Goal: Task Accomplishment & Management: Manage account settings

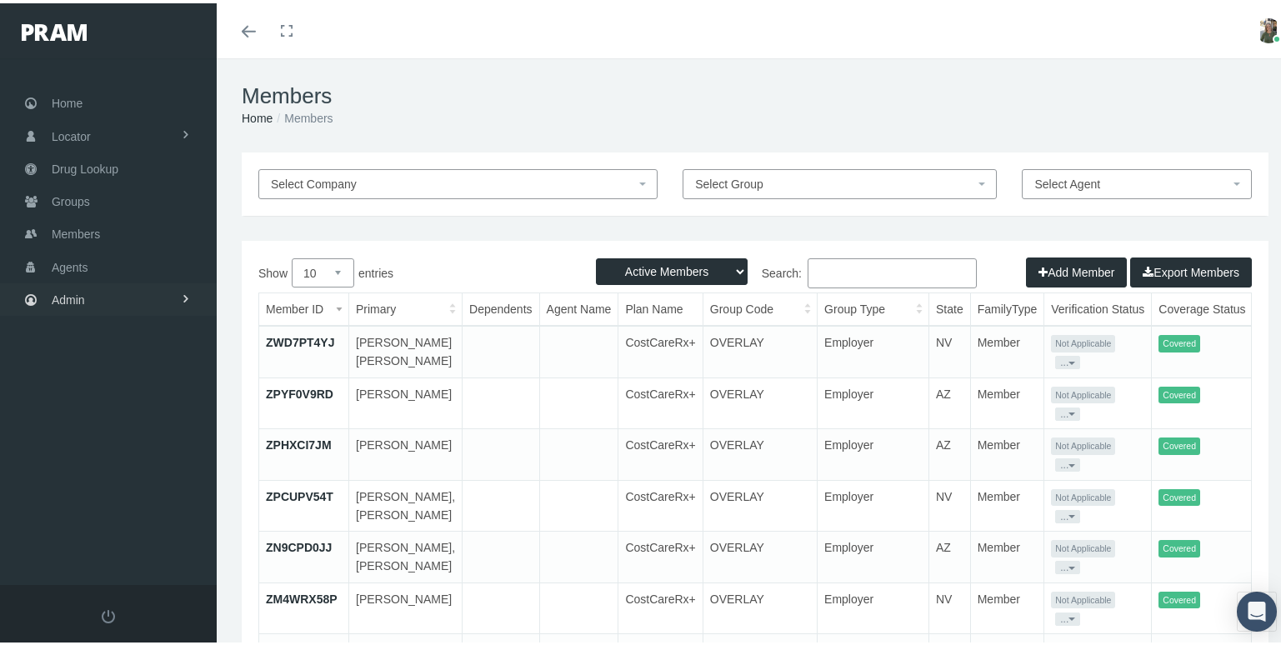
click at [83, 281] on span "Admin" at bounding box center [68, 297] width 33 height 32
click at [118, 533] on span "Company Plans" at bounding box center [109, 547] width 83 height 28
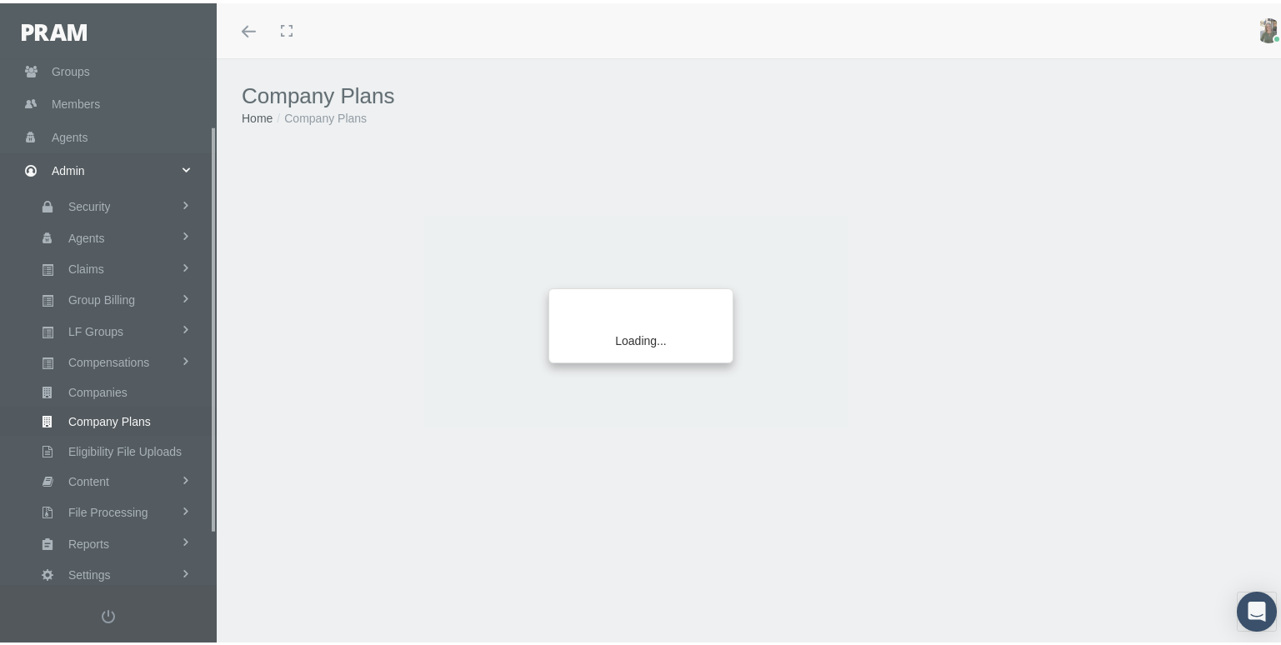
scroll to position [152, 0]
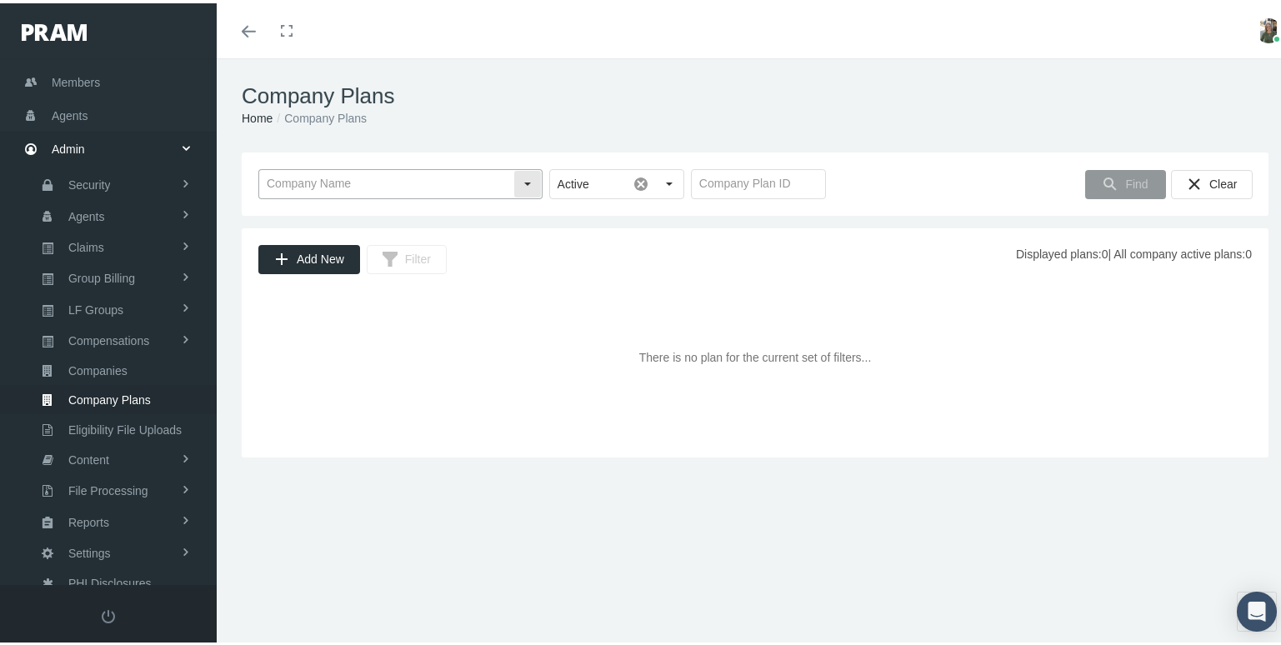
click at [464, 193] on input "text" at bounding box center [386, 181] width 254 height 28
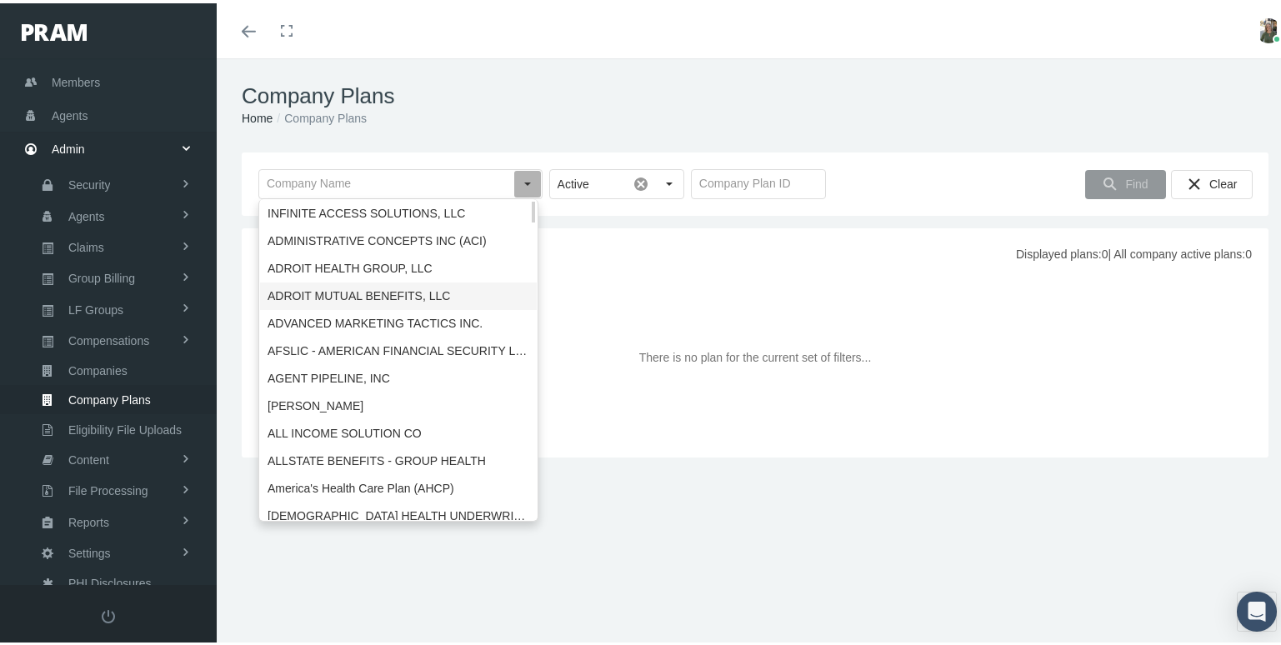
click at [350, 293] on div "ADROIT MUTUAL BENEFITS, LLC" at bounding box center [398, 293] width 277 height 28
type input "ADROIT MUTUAL BENEFITS, LLC"
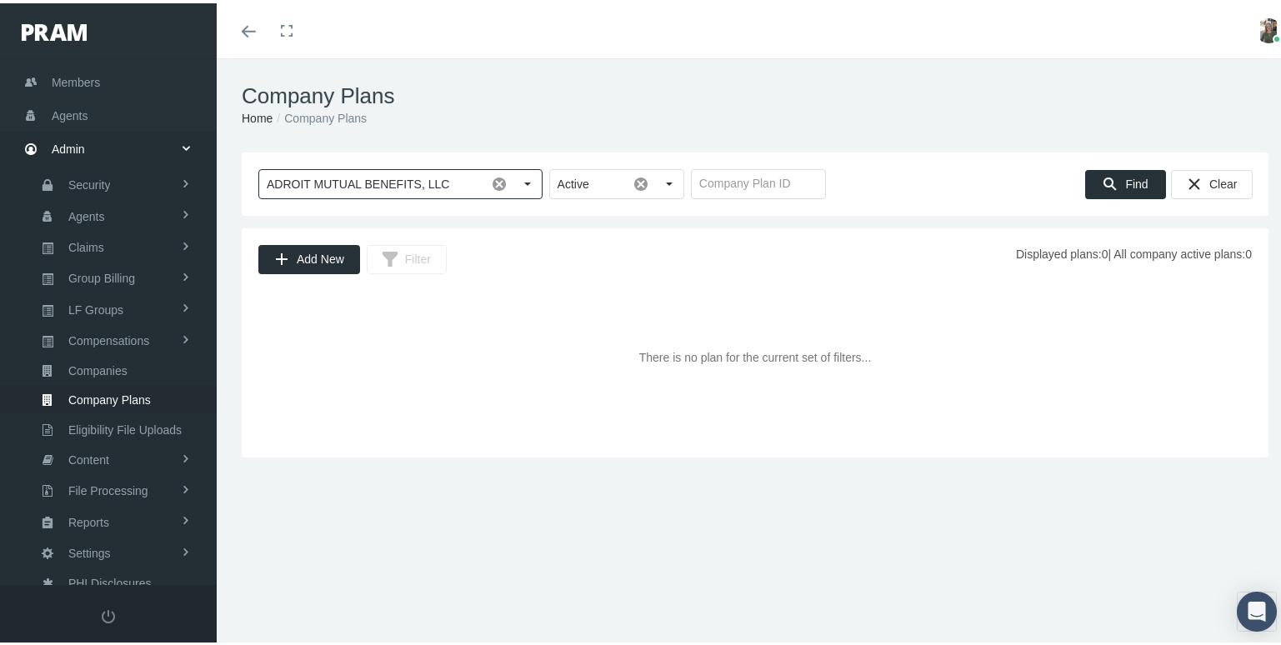
click at [717, 195] on input "text" at bounding box center [758, 181] width 133 height 28
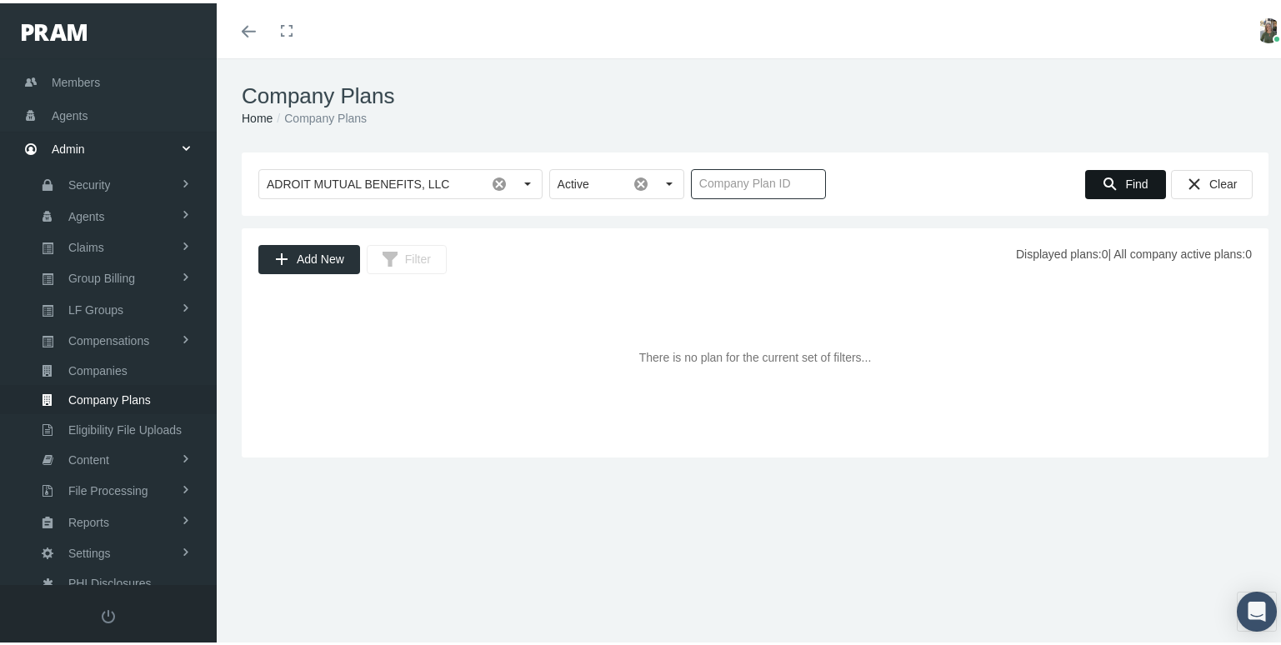
click at [1104, 183] on icon "Find" at bounding box center [1110, 180] width 15 height 15
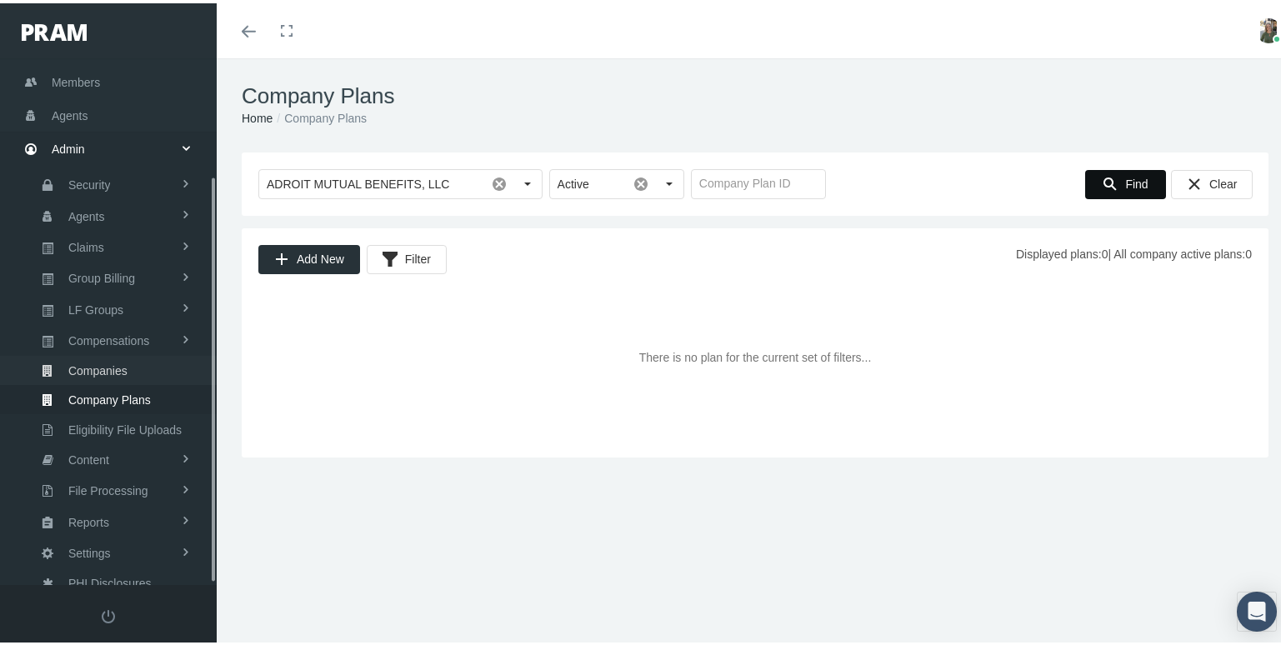
click at [105, 353] on span "Companies" at bounding box center [97, 367] width 59 height 28
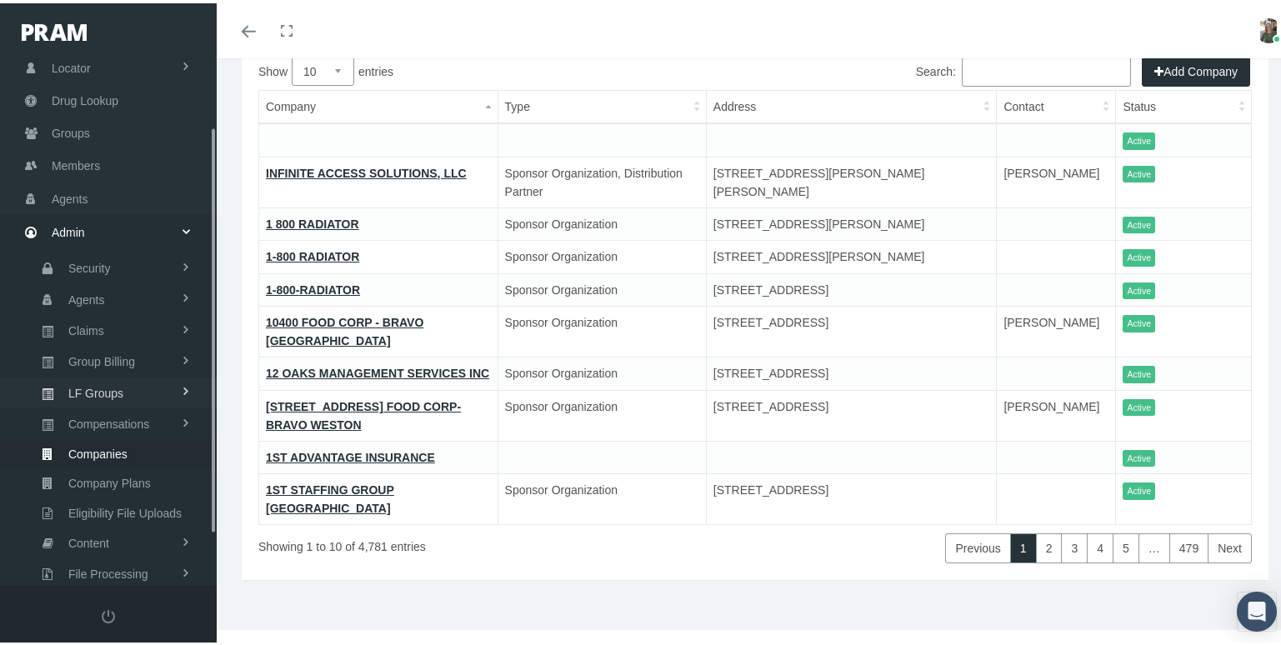
scroll to position [152, 0]
